Goal: Connect with others: Connect with others

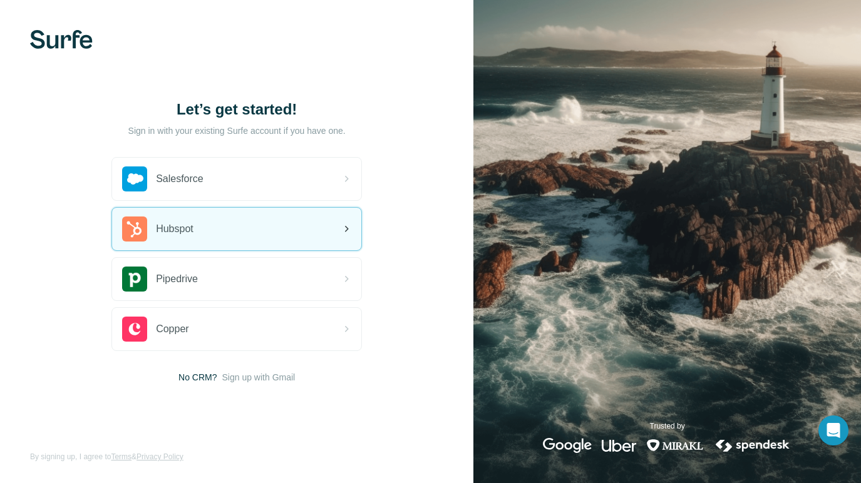
click at [234, 227] on div "Hubspot" at bounding box center [236, 229] width 249 height 43
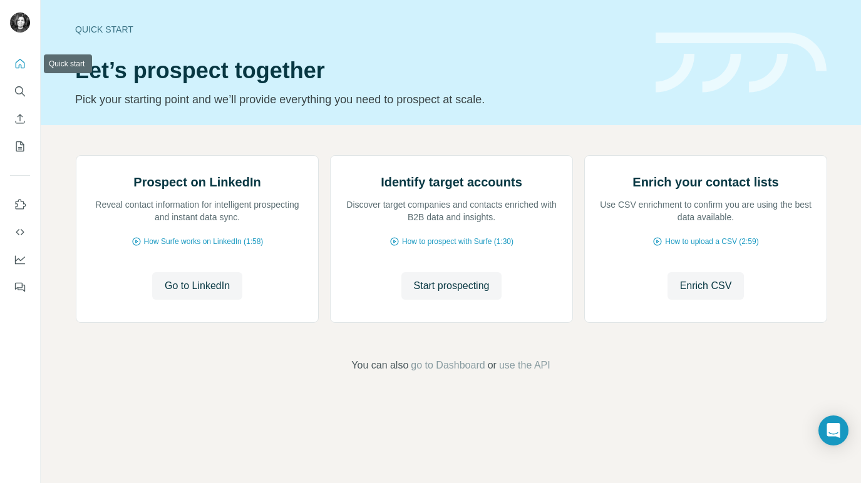
click at [19, 59] on icon "Quick start" at bounding box center [20, 64] width 13 height 13
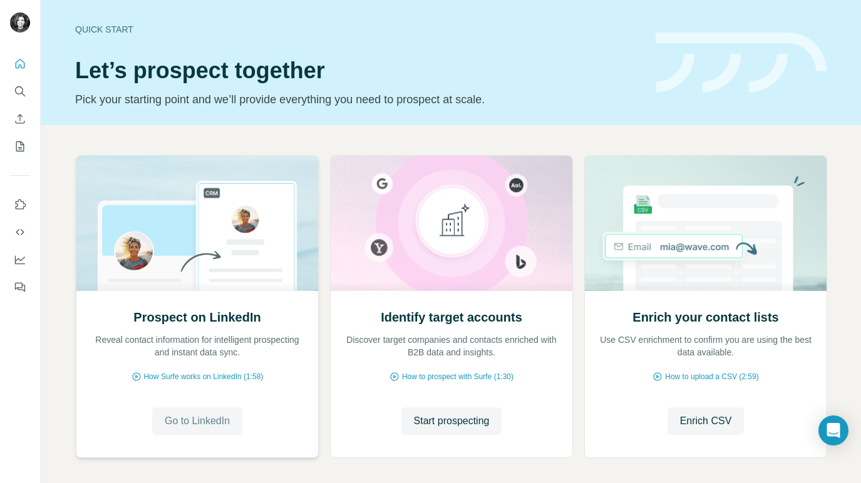
click at [192, 416] on span "Go to LinkedIn" at bounding box center [197, 421] width 65 height 15
